Goal: Task Accomplishment & Management: Manage account settings

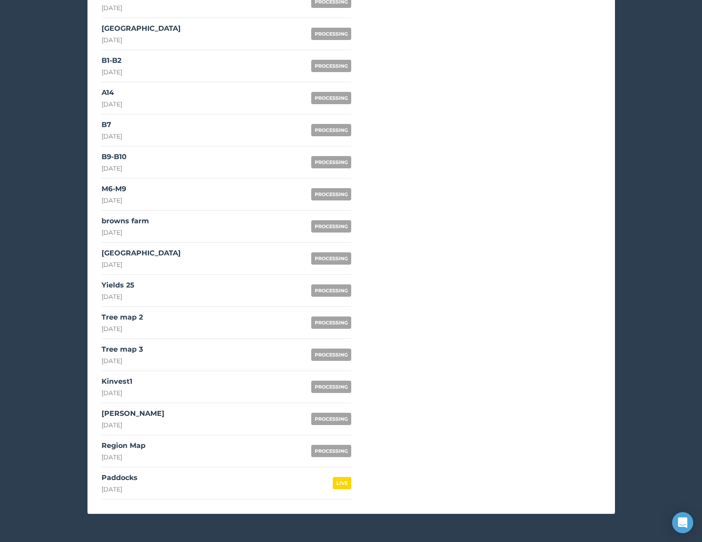
click at [174, 424] on link "Csárda NDVI [DATE] PROCESSING" at bounding box center [227, 419] width 250 height 32
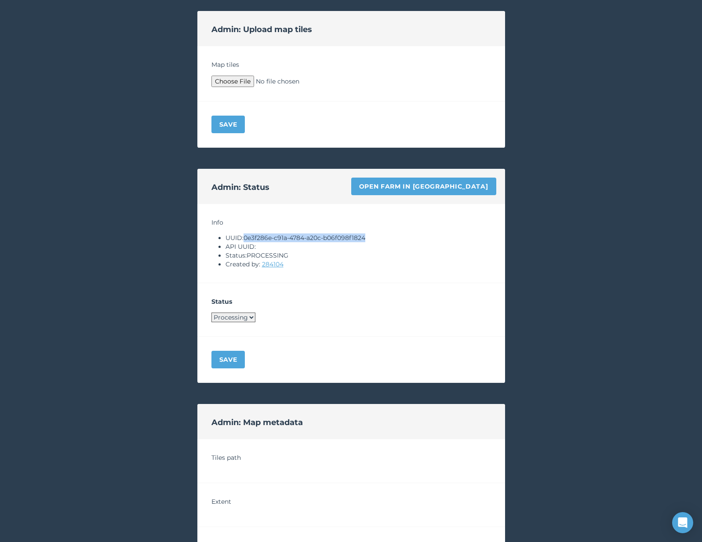
drag, startPoint x: 247, startPoint y: 237, endPoint x: 417, endPoint y: 237, distance: 170.1
click at [417, 237] on li "UUID: 0e3f286e-c91a-4784-a20c-b06f098f1824" at bounding box center [357, 237] width 265 height 9
copy li "0e3f286e-c91a-4784-a20c-b06f098f1824"
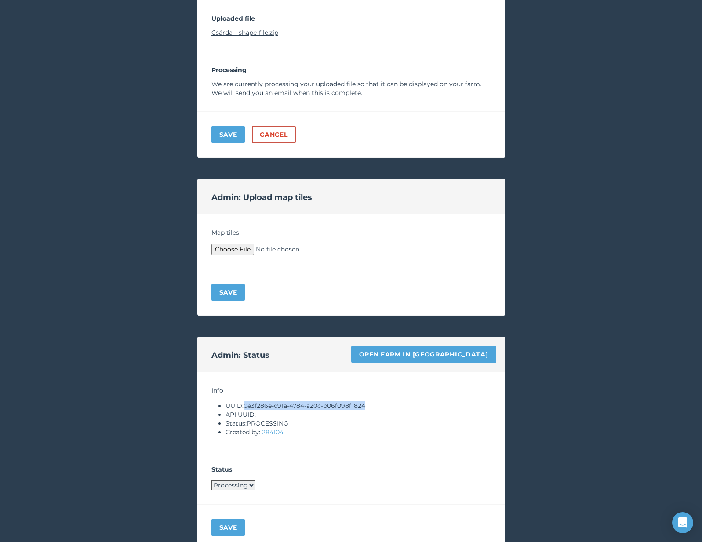
scroll to position [124, 0]
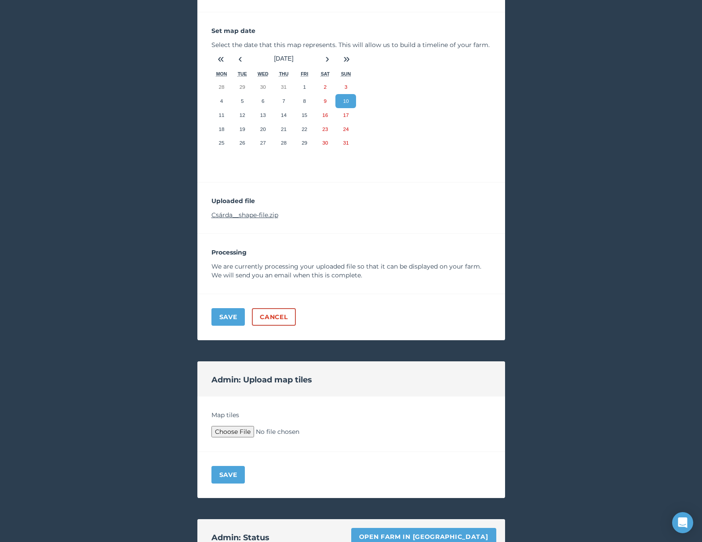
click at [265, 215] on link "Csárda__shape-file.zip" at bounding box center [244, 215] width 67 height 8
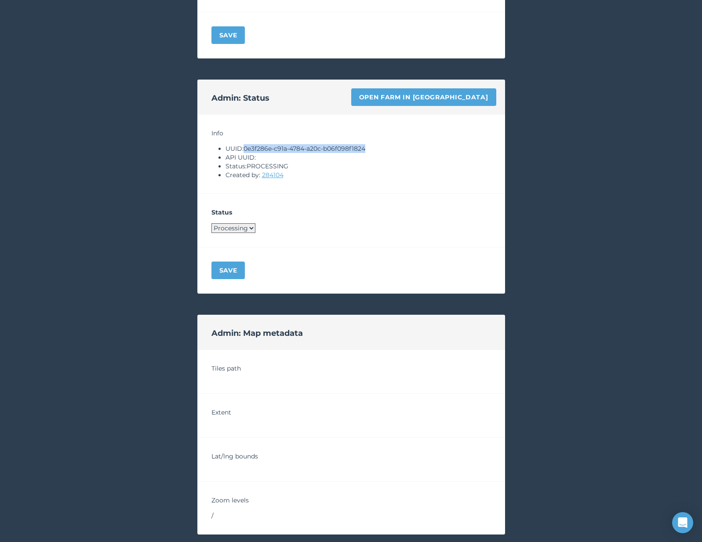
scroll to position [611, 0]
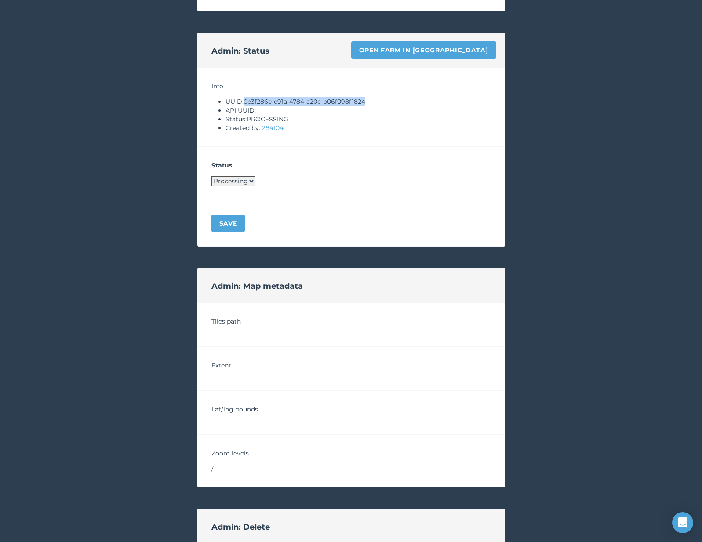
click at [240, 185] on select "Processing Live Archived" at bounding box center [233, 181] width 44 height 10
select select "ARCHIVED"
click at [229, 223] on button "Save" at bounding box center [228, 223] width 34 height 18
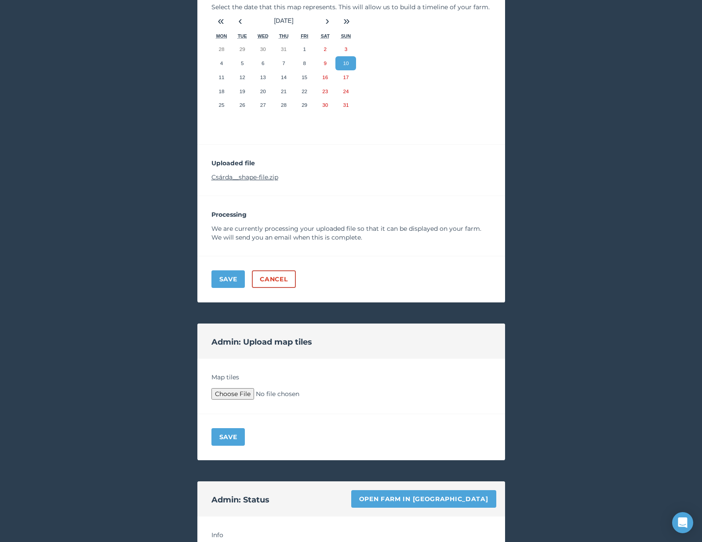
scroll to position [0, 0]
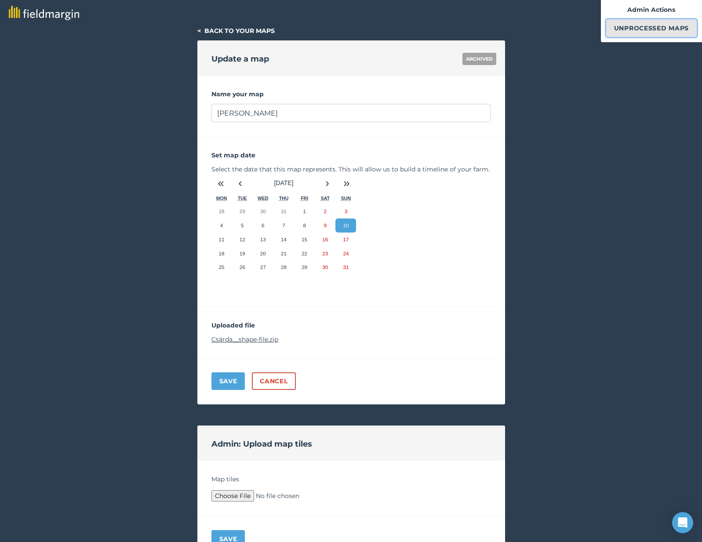
click at [626, 36] on link "Unprocessed Maps" at bounding box center [651, 28] width 91 height 18
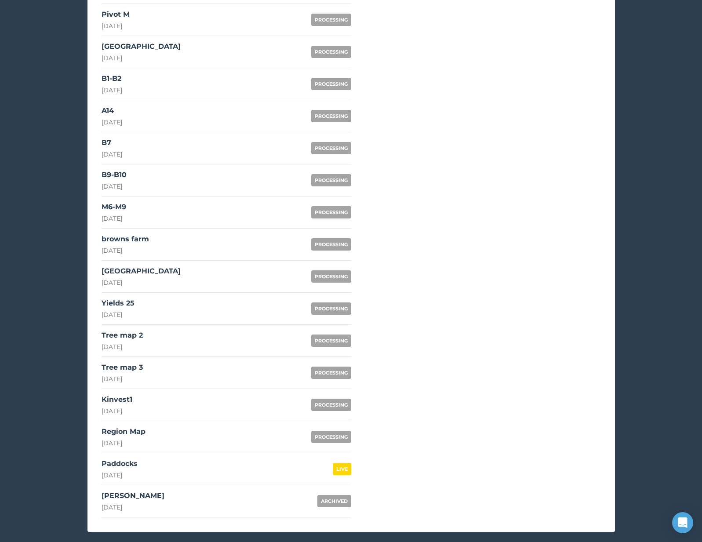
scroll to position [475, 0]
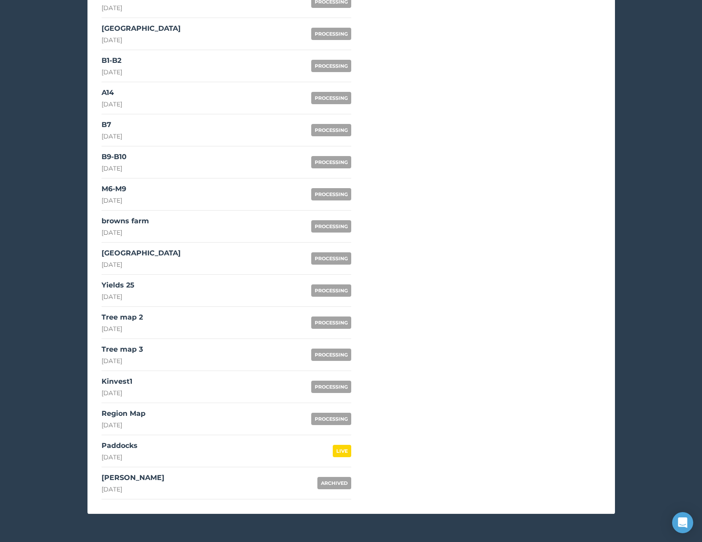
click at [180, 420] on link "Region Map [DATE] PROCESSING" at bounding box center [227, 419] width 250 height 32
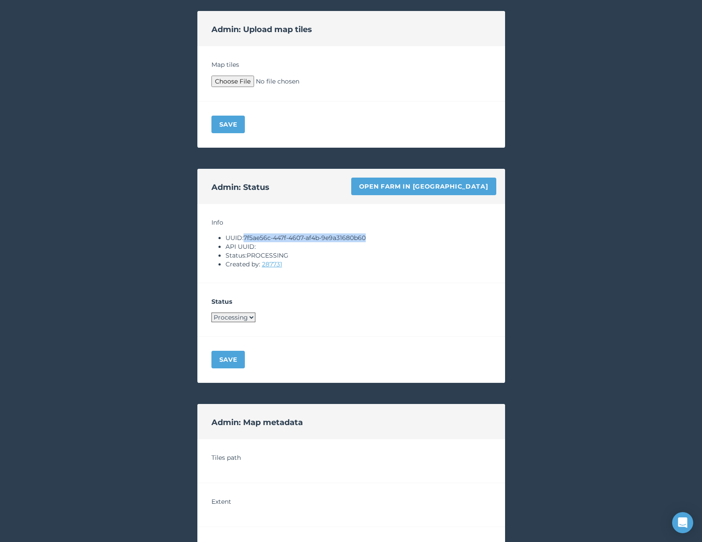
drag, startPoint x: 246, startPoint y: 237, endPoint x: 392, endPoint y: 240, distance: 145.9
click at [392, 240] on li "UUID: 7f5ae56c-447f-4607-af4b-9e9a31680b60" at bounding box center [357, 237] width 265 height 9
copy li "7f5ae56c-447f-4607-af4b-9e9a31680b60"
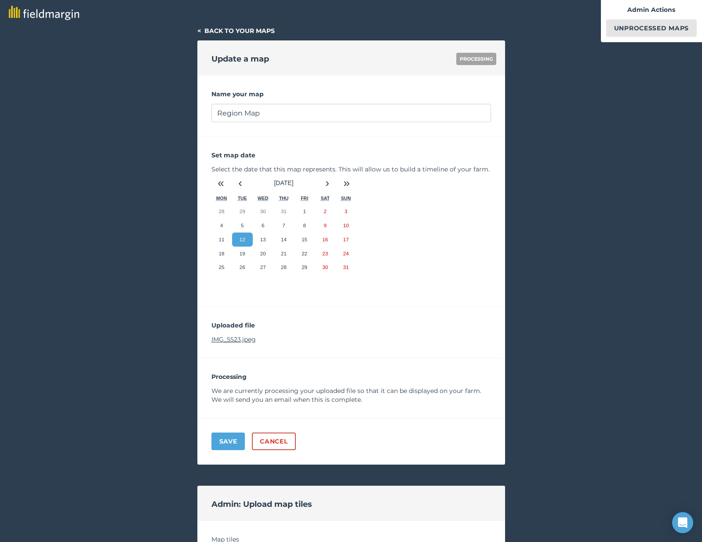
click at [244, 342] on p "IMG_5523.jpeg" at bounding box center [350, 339] width 279 height 9
click at [243, 336] on link "IMG_5523.jpeg" at bounding box center [233, 339] width 44 height 8
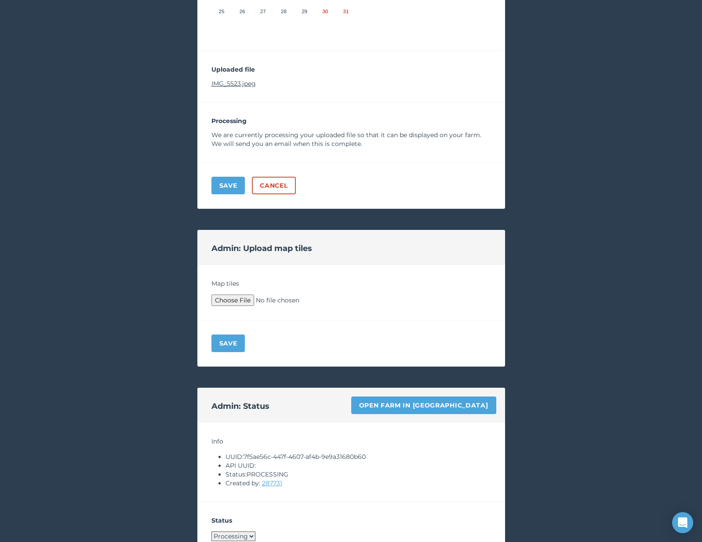
scroll to position [275, 0]
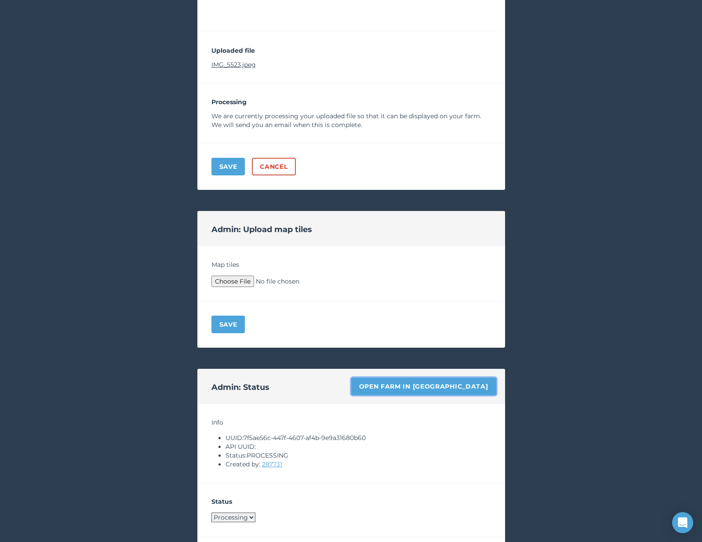
click at [455, 381] on link "Open farm in [GEOGRAPHIC_DATA]" at bounding box center [423, 386] width 145 height 18
type input "C:\fakepath\Archive.zip"
click at [232, 319] on button "Save" at bounding box center [228, 324] width 34 height 18
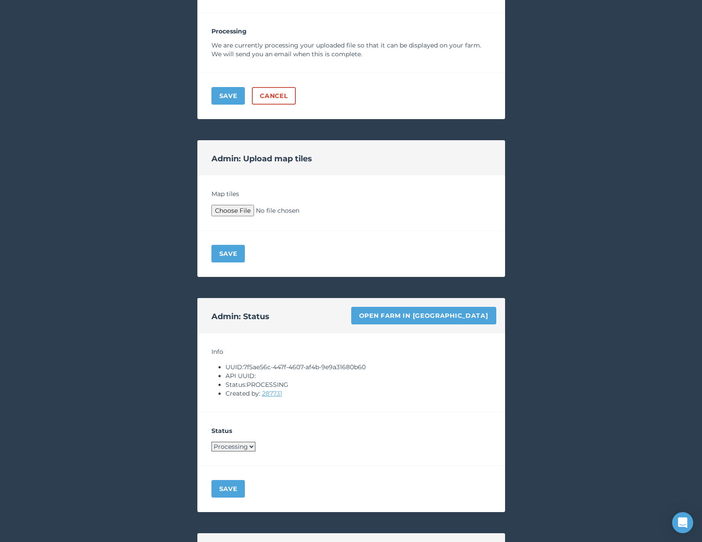
scroll to position [674, 0]
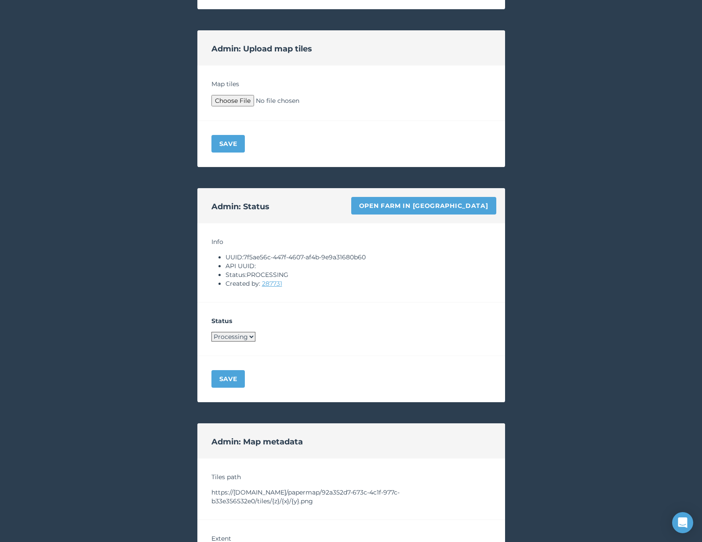
click at [247, 337] on select "Processing Live Archived" at bounding box center [233, 337] width 44 height 10
select select "LIVE"
click at [232, 378] on button "Save" at bounding box center [228, 379] width 34 height 18
